Goal: Task Accomplishment & Management: Manage account settings

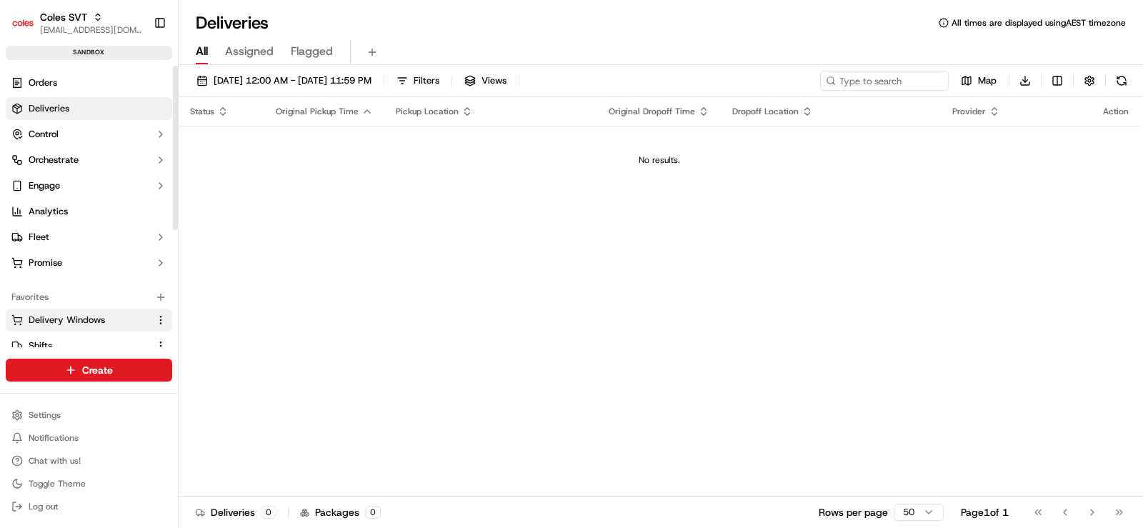
click at [86, 316] on span "Delivery Windows" at bounding box center [67, 320] width 76 height 13
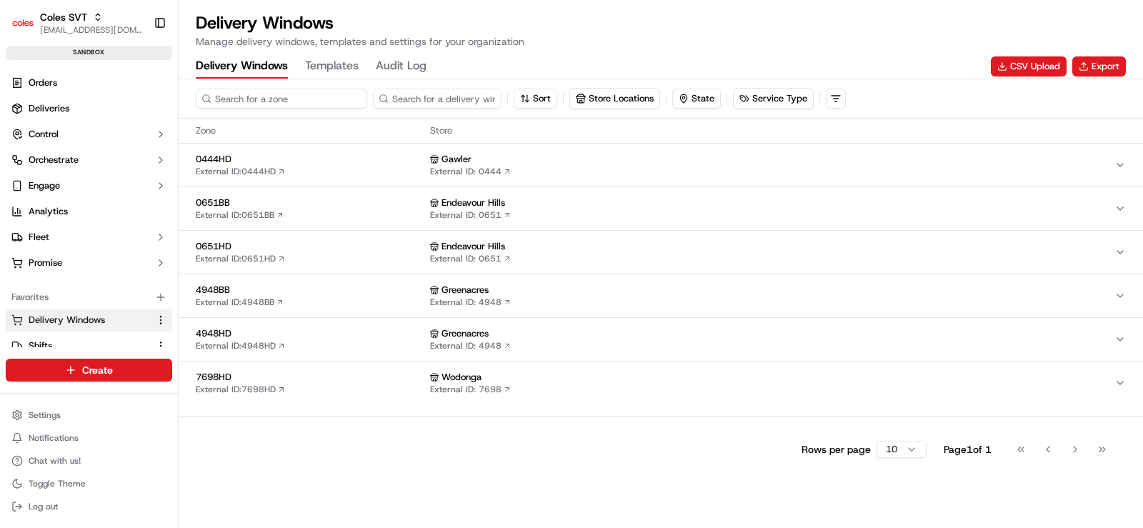
click at [291, 91] on input at bounding box center [282, 99] width 172 height 20
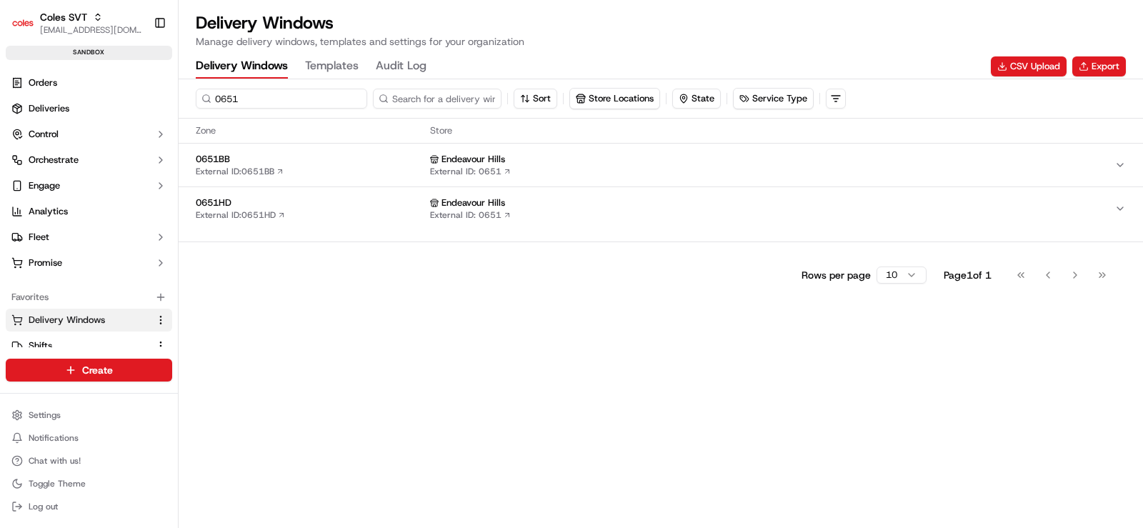
type input "0651"
click at [339, 204] on span "0651HD" at bounding box center [310, 203] width 229 height 13
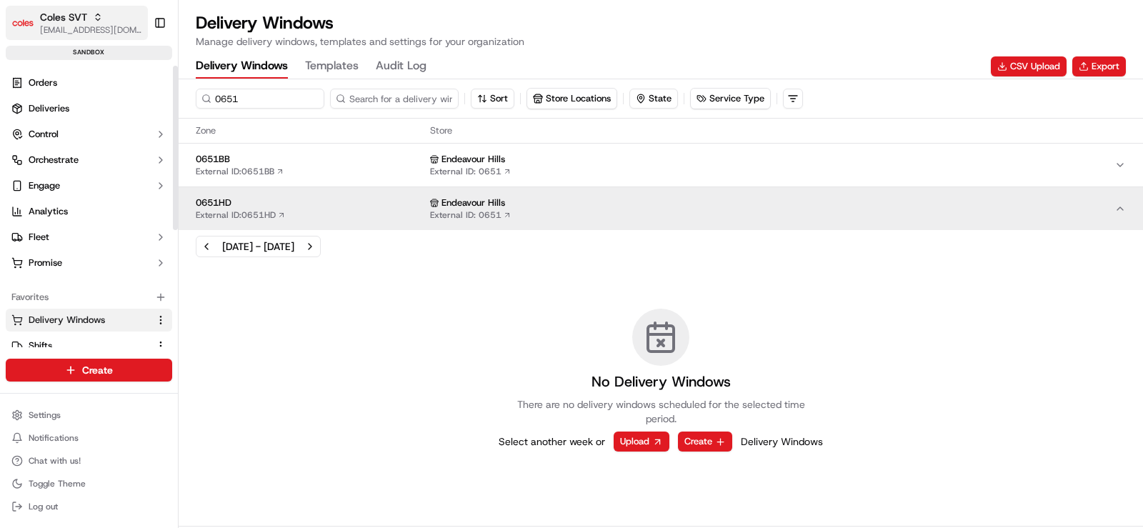
click at [73, 15] on span "Coles SVT" at bounding box center [63, 17] width 47 height 14
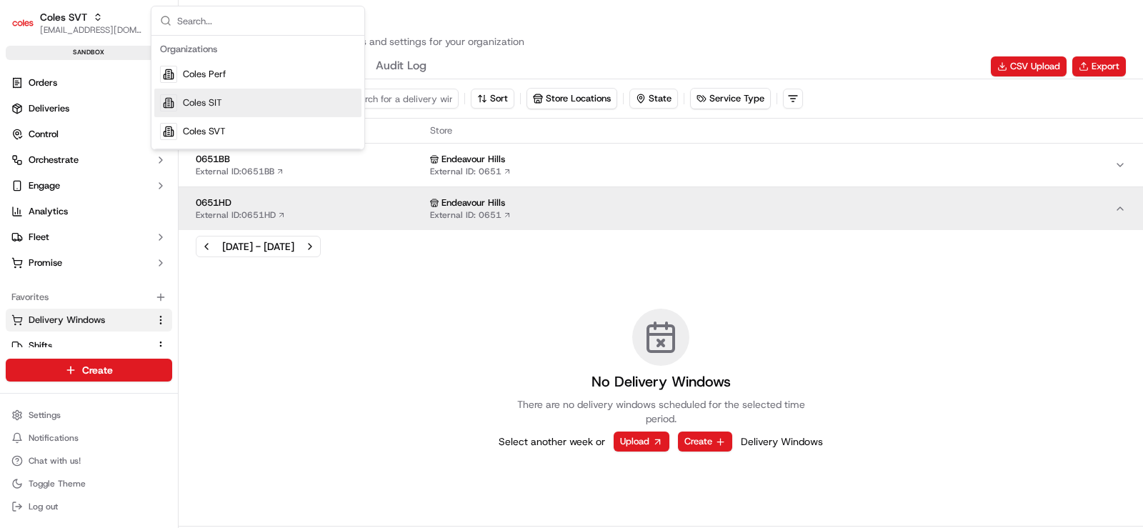
click at [217, 102] on span "Coles SIT" at bounding box center [202, 102] width 39 height 13
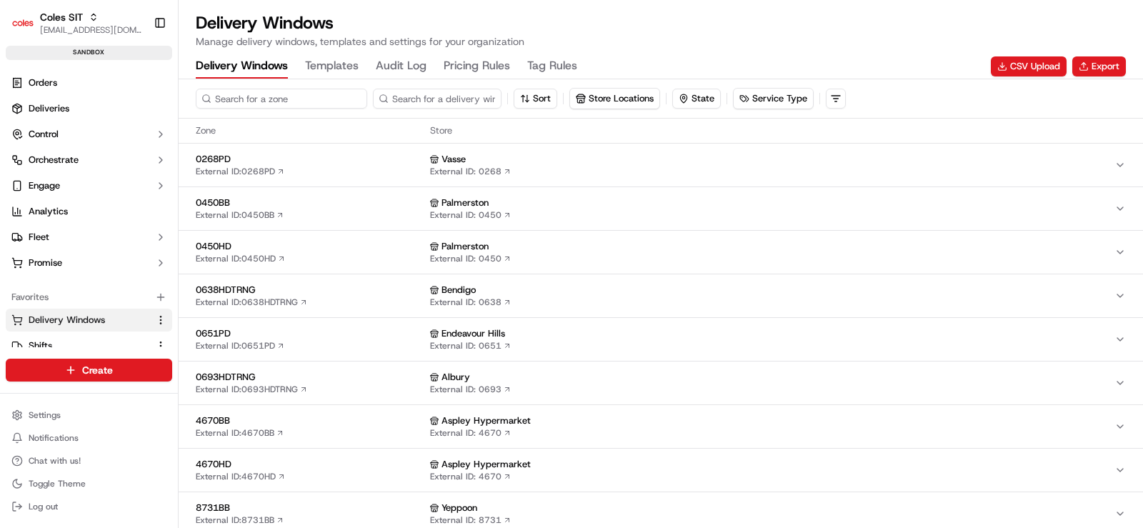
click at [286, 94] on input at bounding box center [282, 99] width 172 height 20
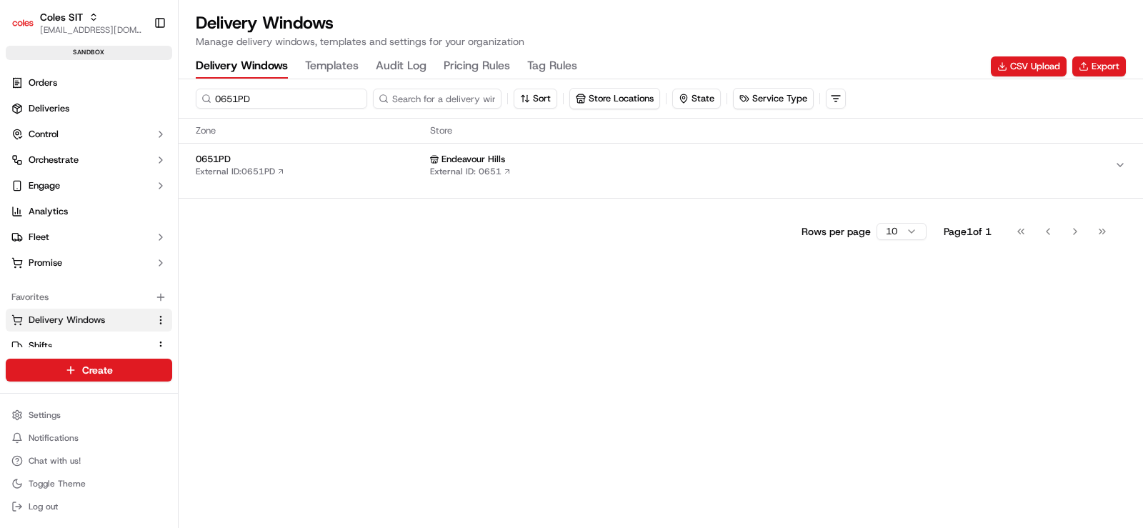
type input "0651PD"
click at [339, 172] on div "0651PD External ID: 0651PD" at bounding box center [310, 165] width 229 height 24
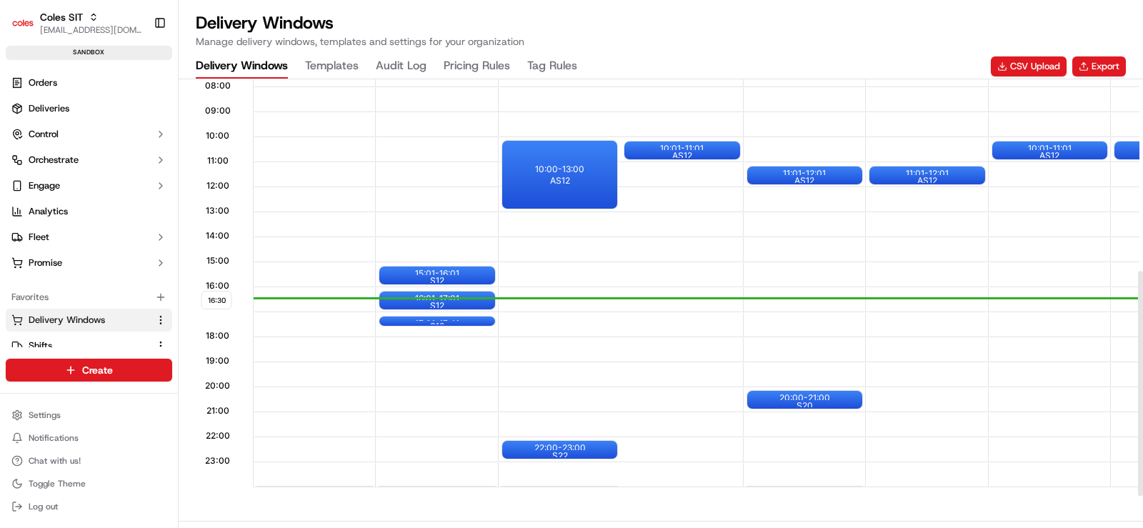
scroll to position [402, 0]
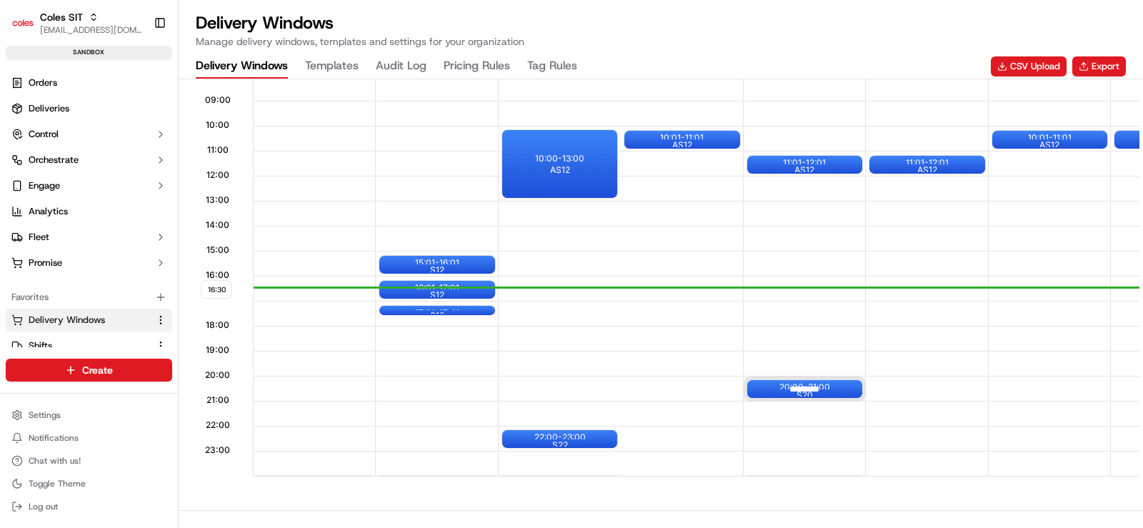
click at [768, 387] on div "20:00 - 21:00 S20" at bounding box center [805, 389] width 115 height 18
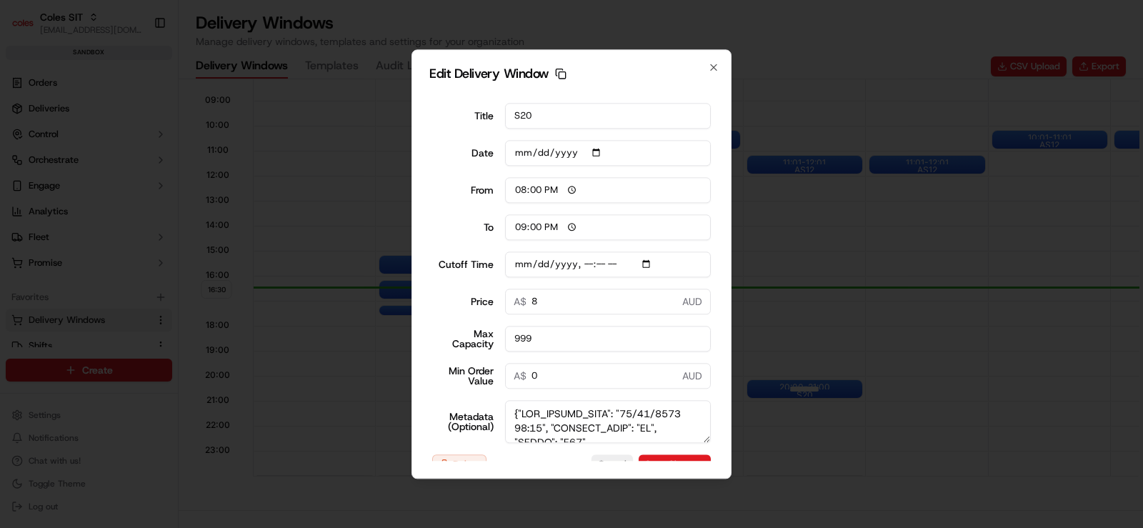
click at [768, 387] on div at bounding box center [571, 264] width 1143 height 528
